Goal: Task Accomplishment & Management: Use online tool/utility

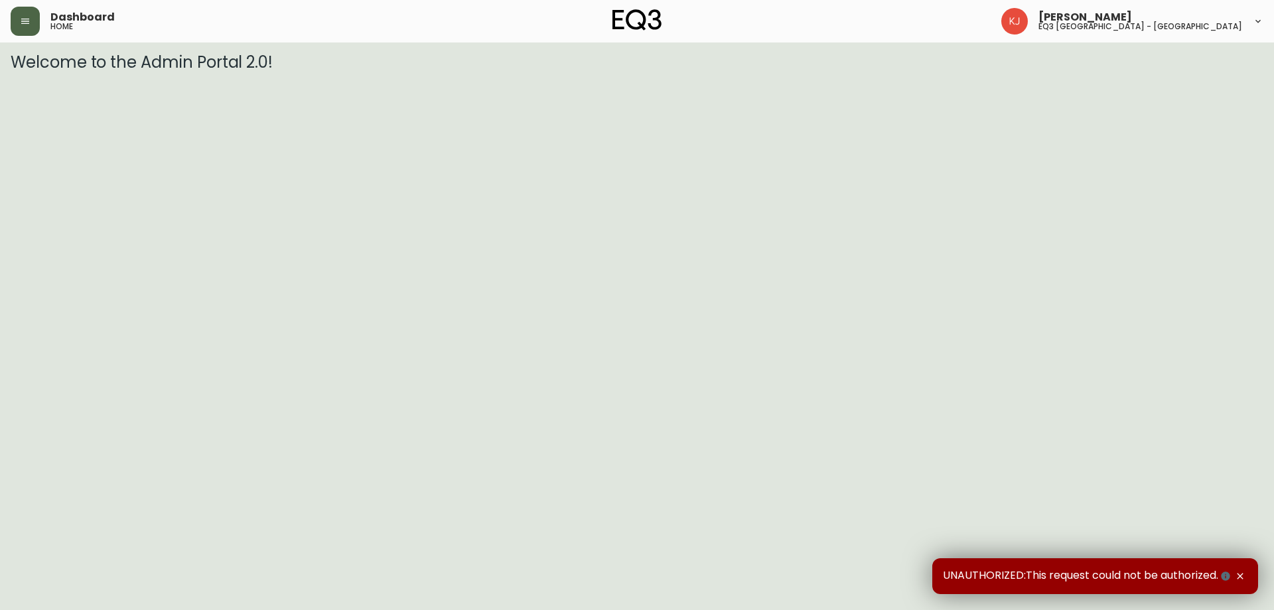
click at [11, 13] on button "button" at bounding box center [25, 21] width 29 height 29
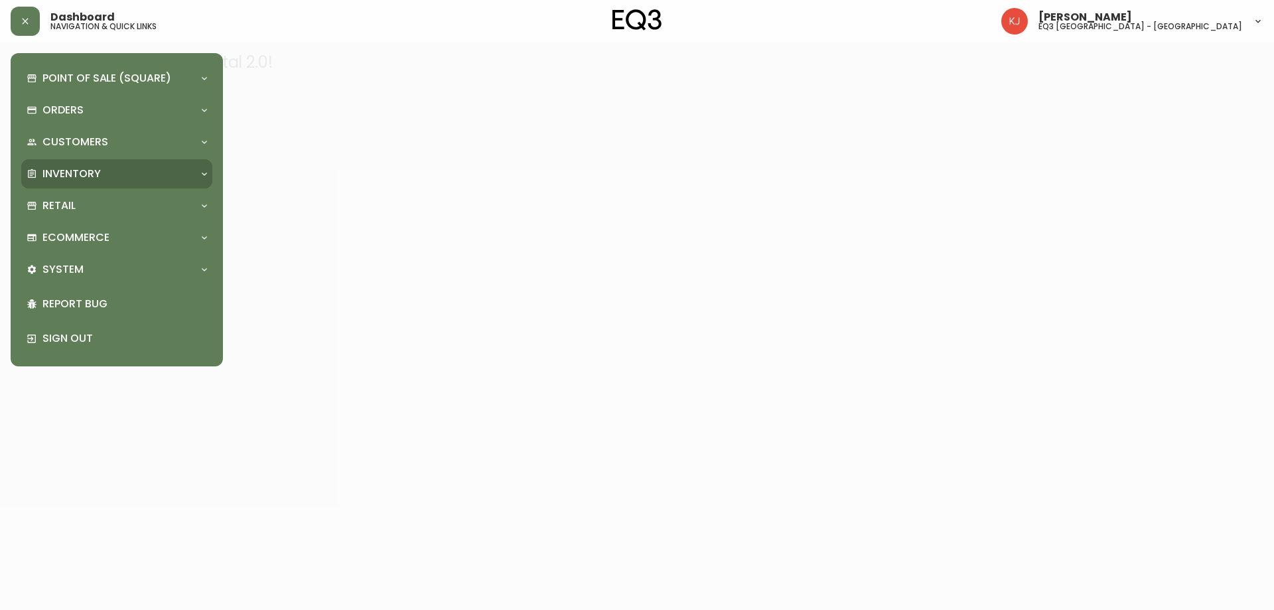
click at [88, 176] on p "Inventory" at bounding box center [71, 174] width 58 height 15
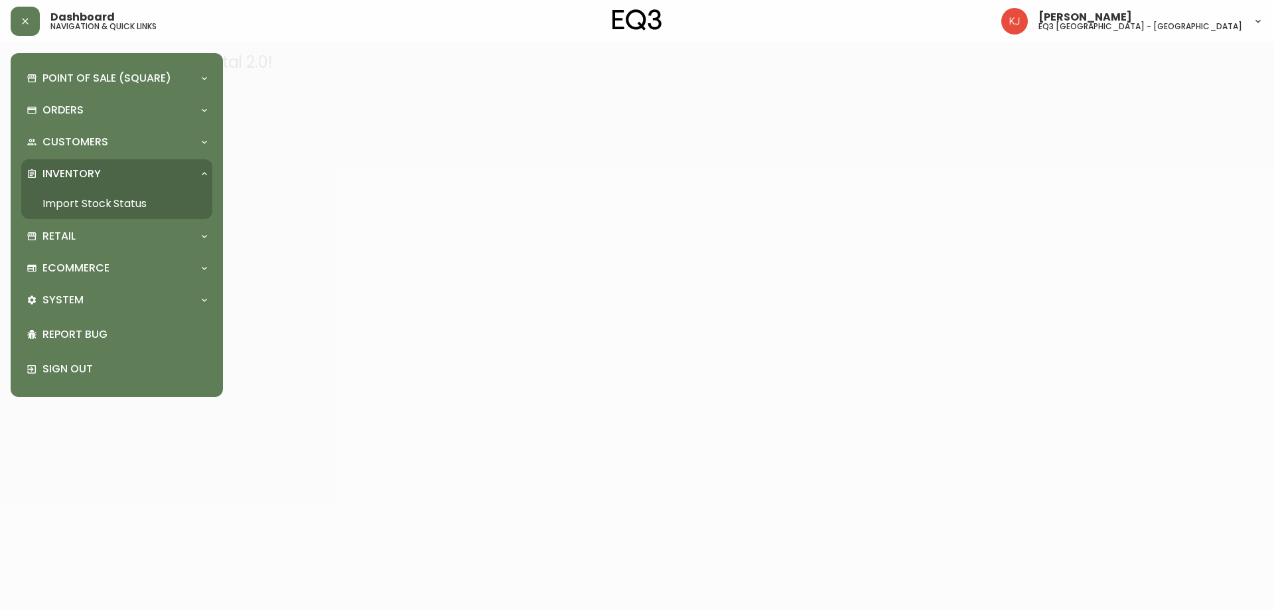
click at [100, 202] on link "Import Stock Status" at bounding box center [116, 203] width 191 height 31
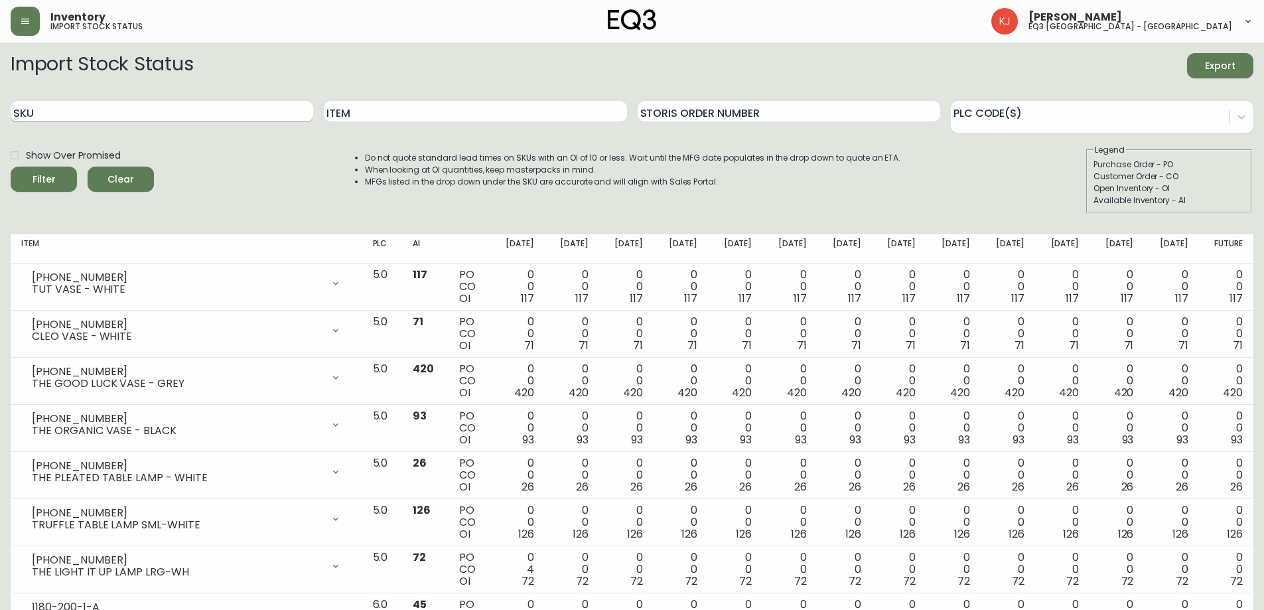
click at [88, 108] on input "SKU" at bounding box center [162, 111] width 303 height 21
paste input "[PHONE_NUMBER]"
type input "[PHONE_NUMBER]"
click at [11, 167] on button "Filter" at bounding box center [44, 179] width 66 height 25
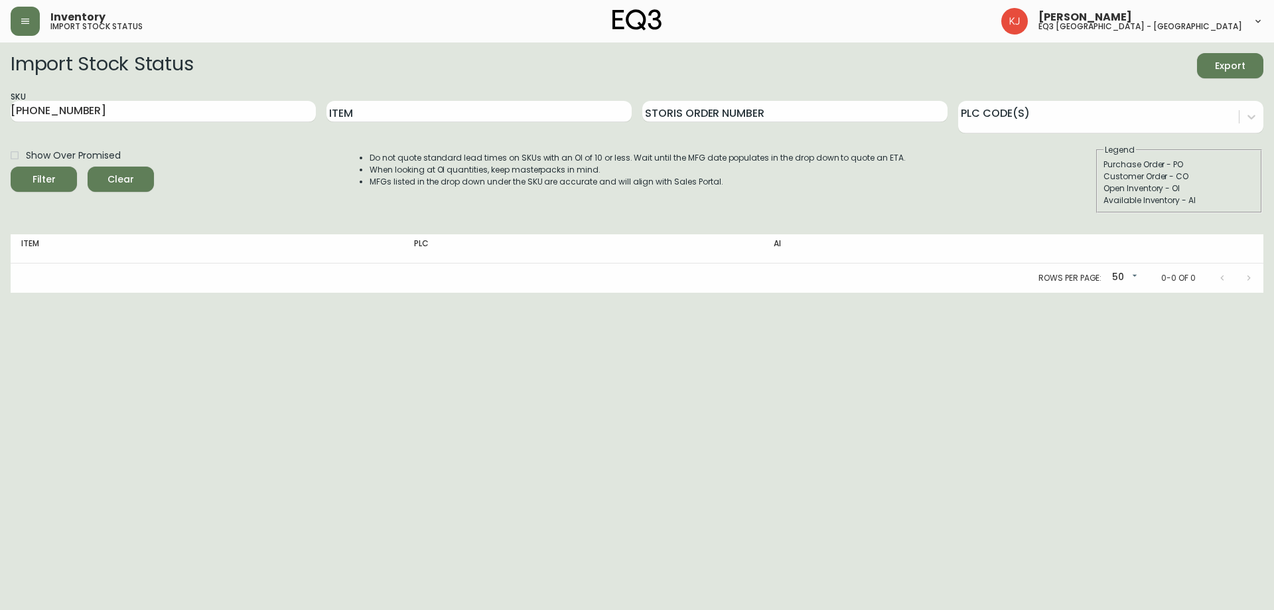
click at [54, 177] on div "Filter" at bounding box center [44, 179] width 23 height 17
click at [57, 177] on span "Filter" at bounding box center [43, 179] width 45 height 17
